Goal: Navigation & Orientation: Go to known website

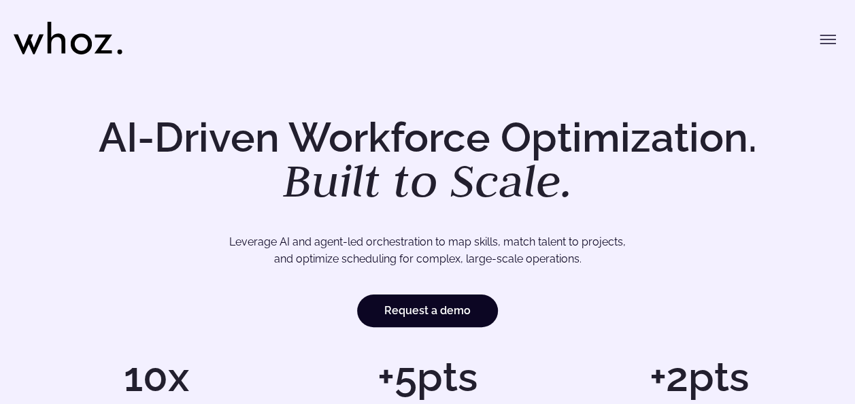
click at [855, 30] on header "Menu Solutions Industries IT Services Consulting Engineering Company size Large…" at bounding box center [427, 34] width 855 height 68
click at [47, 46] on icon at bounding box center [68, 38] width 109 height 33
click at [46, 49] on icon at bounding box center [68, 38] width 109 height 33
